Goal: Entertainment & Leisure: Consume media (video, audio)

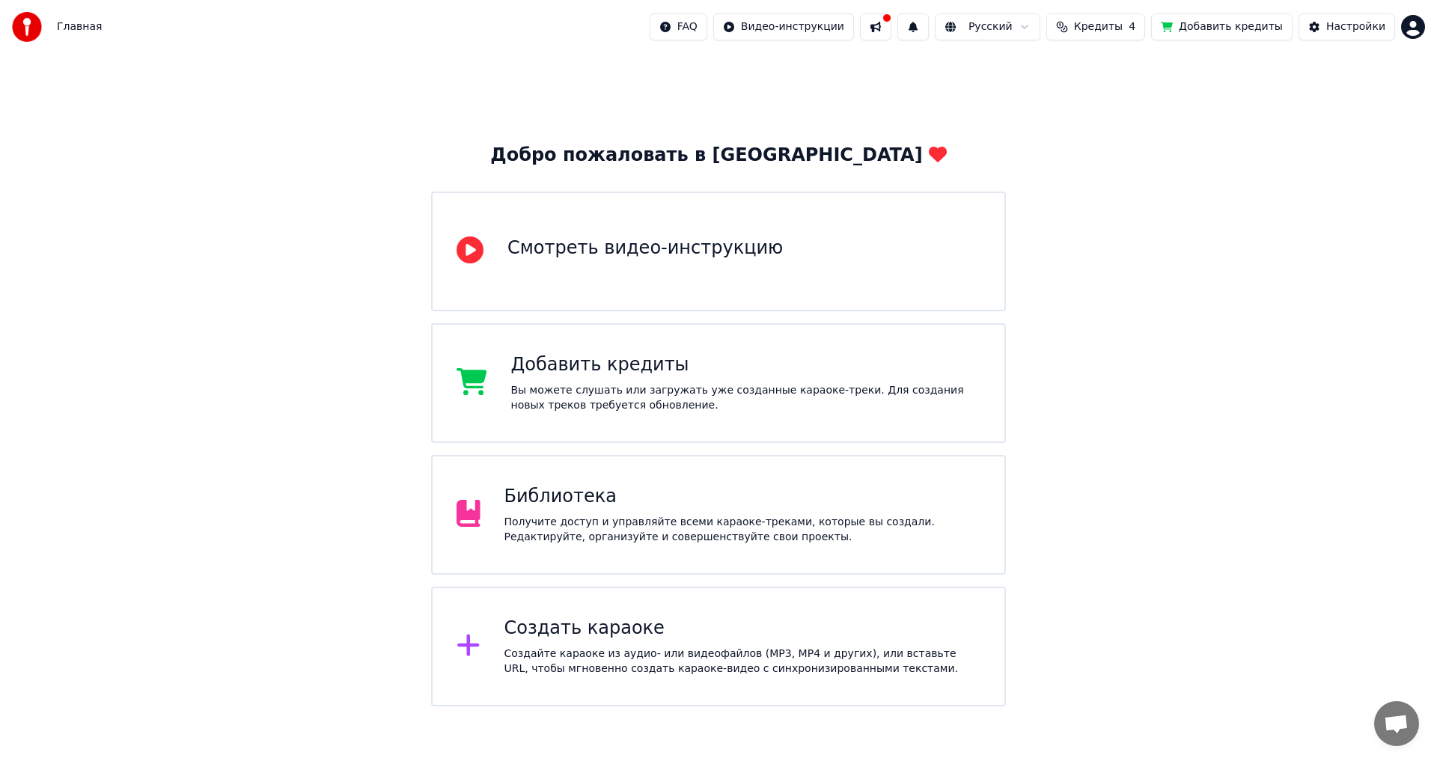
click at [721, 396] on div "Вы можете слушать или загружать уже созданные караоке-треки. Для создания новых…" at bounding box center [746, 398] width 470 height 30
click at [582, 516] on div "Получите доступ и управляйте всеми караоке-треками, которые вы создали. Редакти…" at bounding box center [743, 530] width 477 height 30
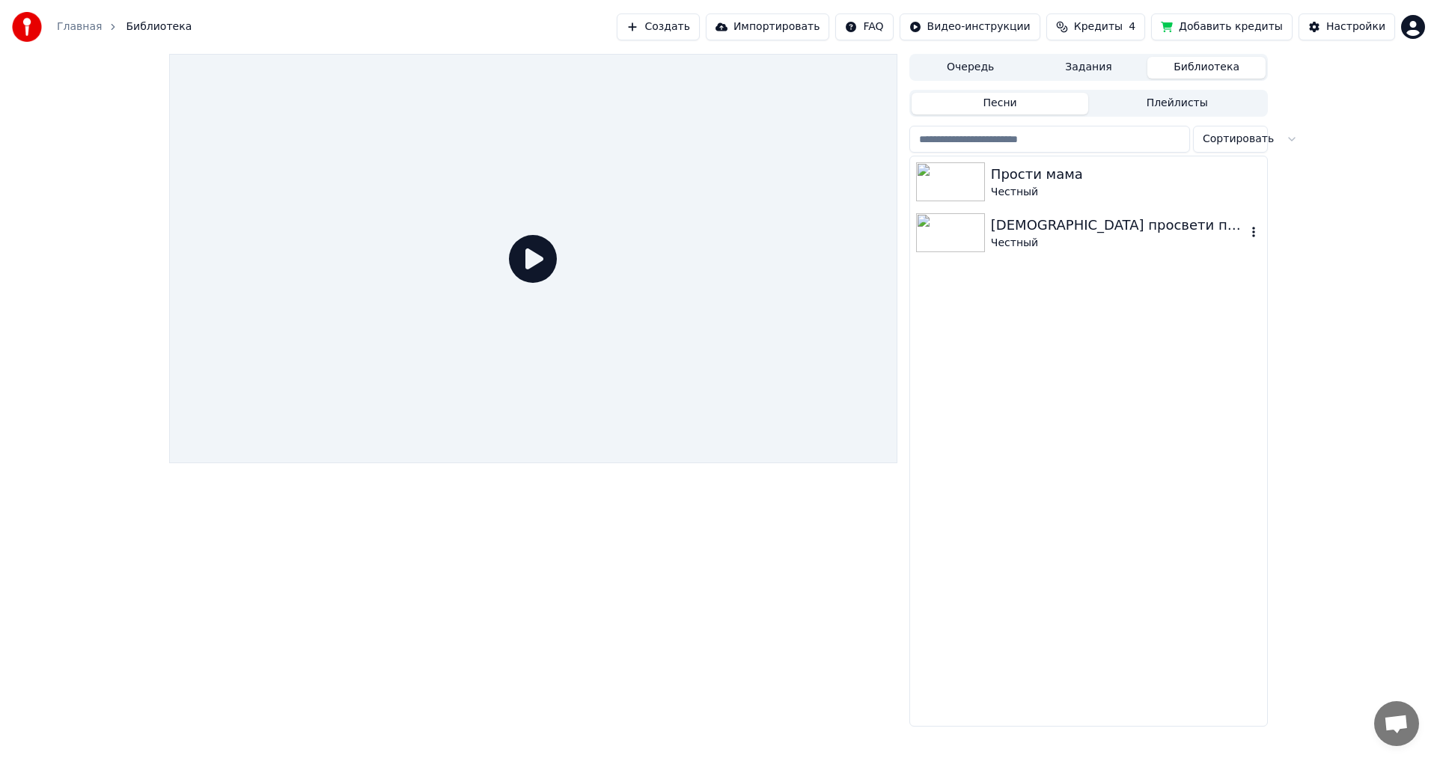
click at [1035, 246] on div "Честный" at bounding box center [1118, 243] width 255 height 15
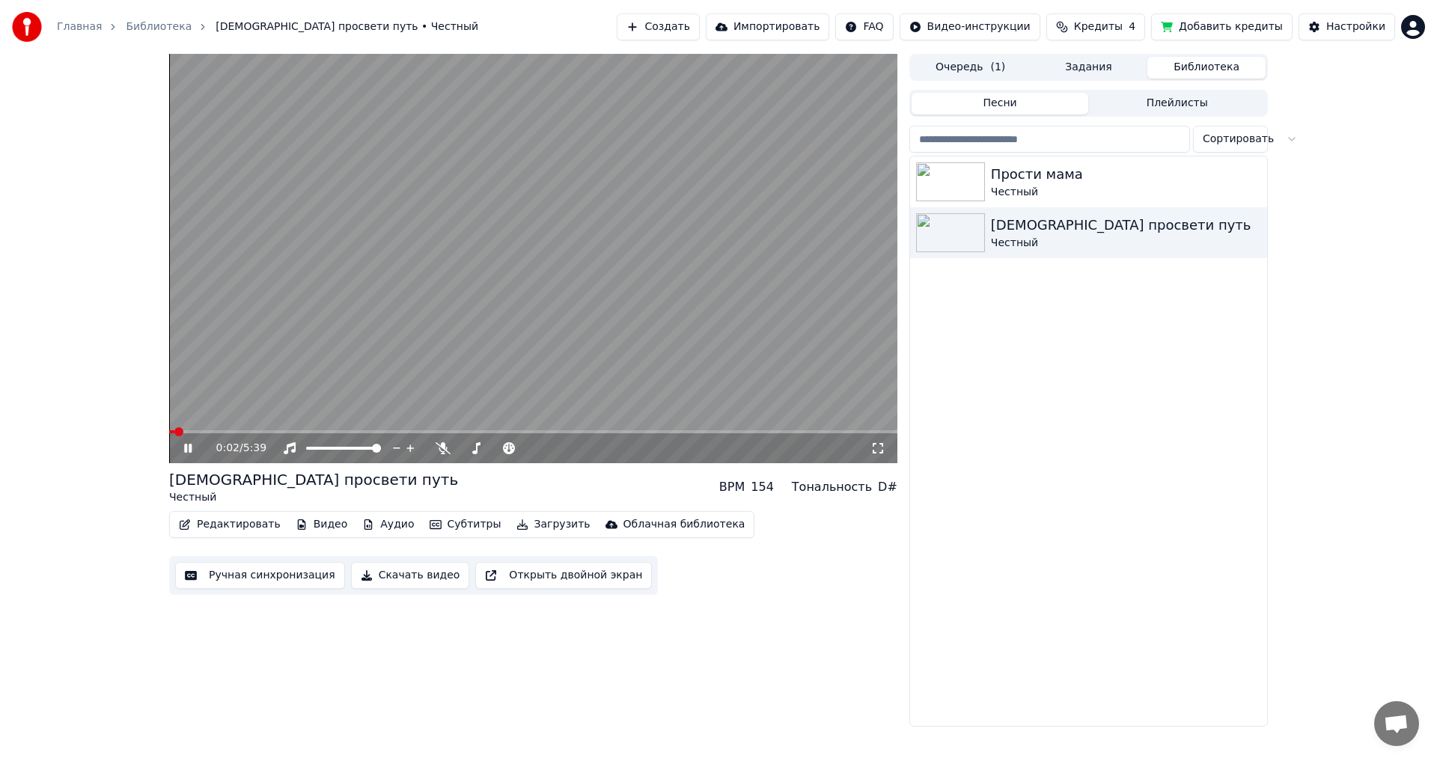
click at [887, 448] on div "0:02 / 5:39" at bounding box center [533, 448] width 716 height 15
click at [873, 444] on icon at bounding box center [878, 448] width 10 height 10
